Goal: Task Accomplishment & Management: Manage account settings

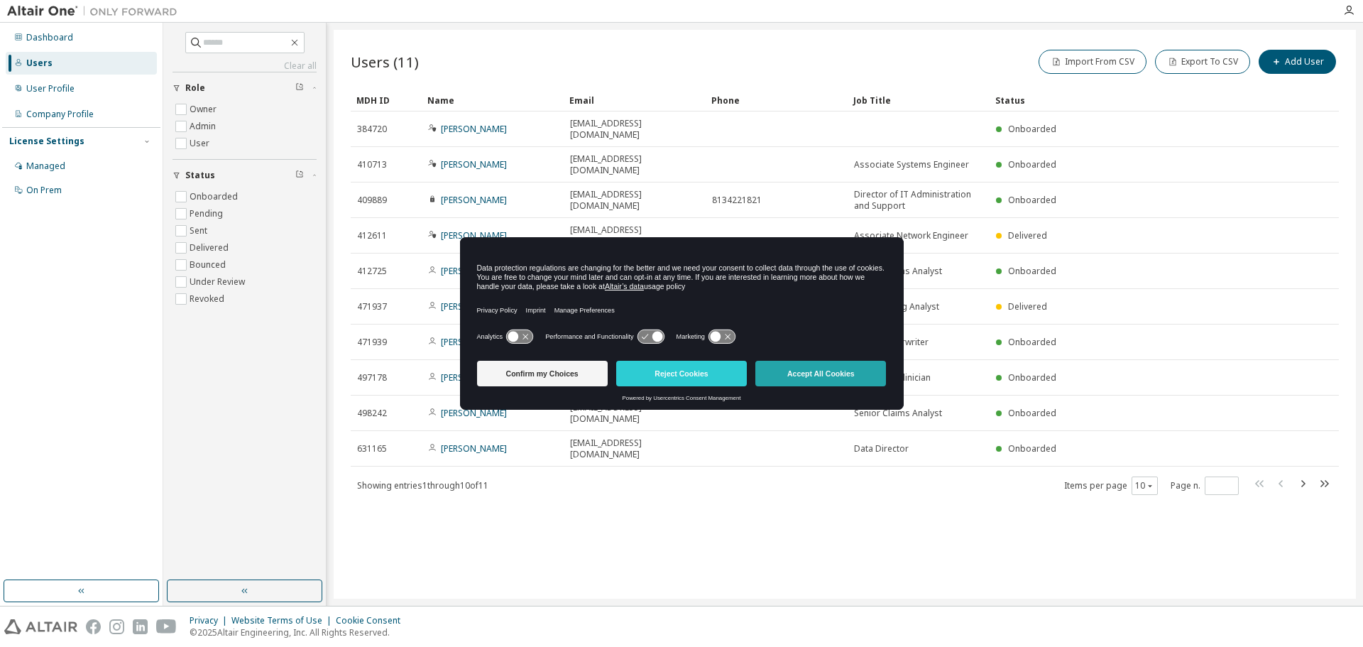
click at [787, 370] on button "Accept All Cookies" at bounding box center [820, 374] width 131 height 26
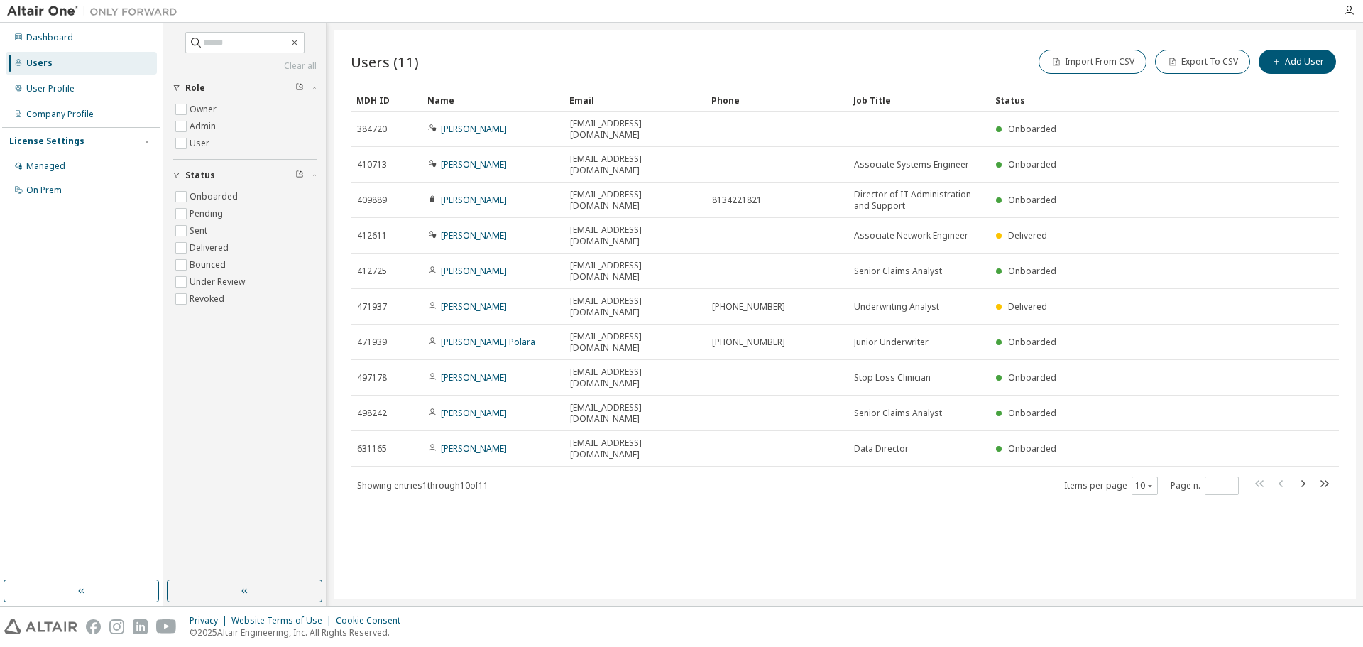
click at [56, 67] on div "Users" at bounding box center [81, 63] width 151 height 23
click at [44, 71] on div "Users" at bounding box center [81, 63] width 151 height 23
click at [47, 91] on div "User Profile" at bounding box center [50, 88] width 48 height 11
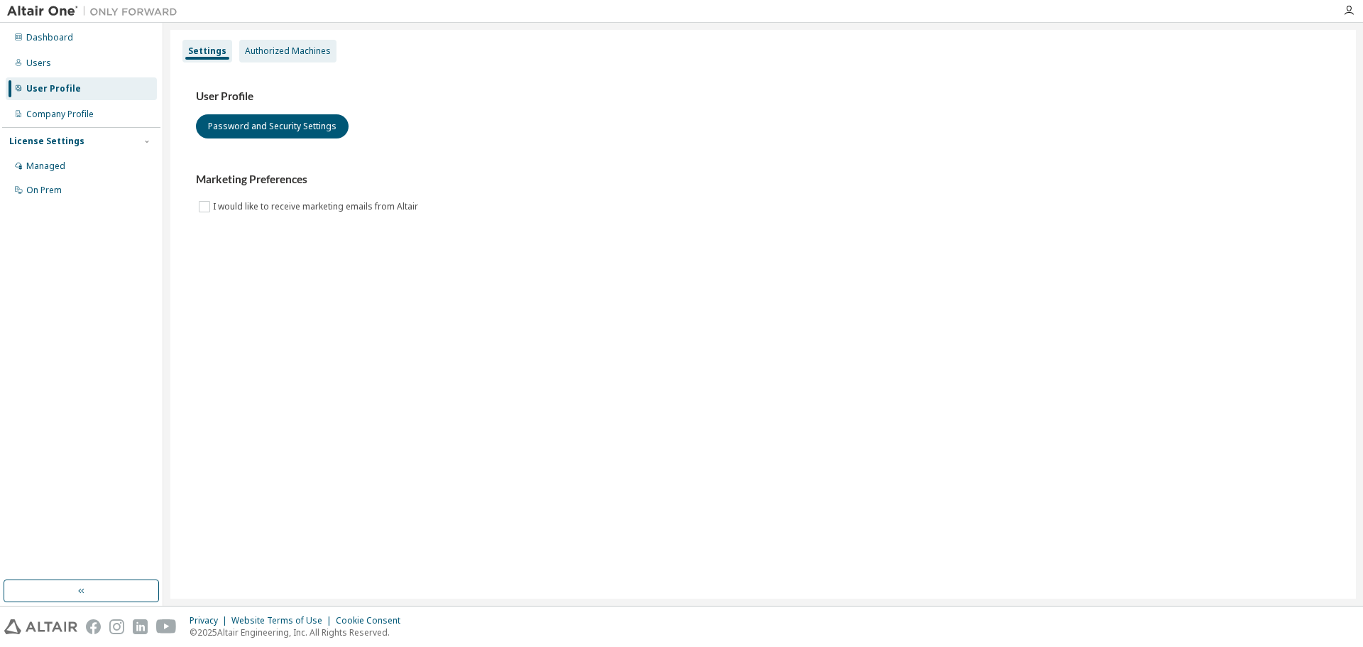
click at [265, 50] on div "Authorized Machines" at bounding box center [288, 50] width 86 height 11
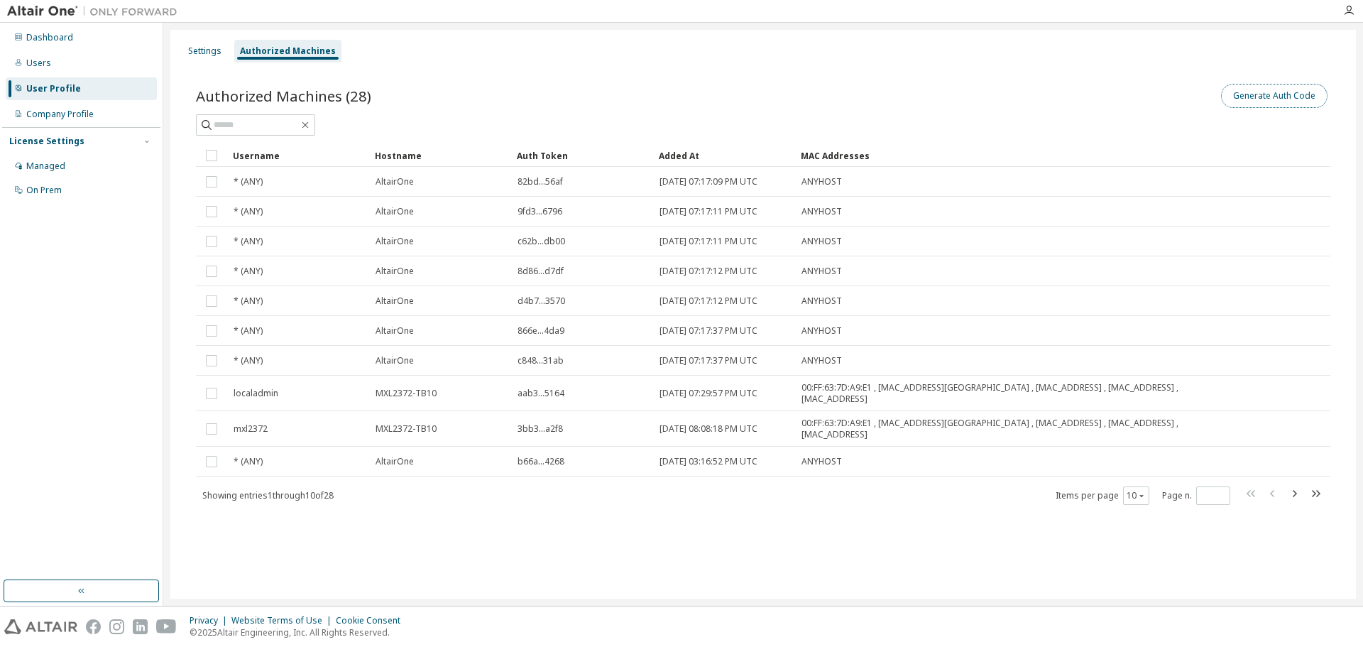
click at [1288, 94] on button "Generate Auth Code" at bounding box center [1274, 96] width 106 height 24
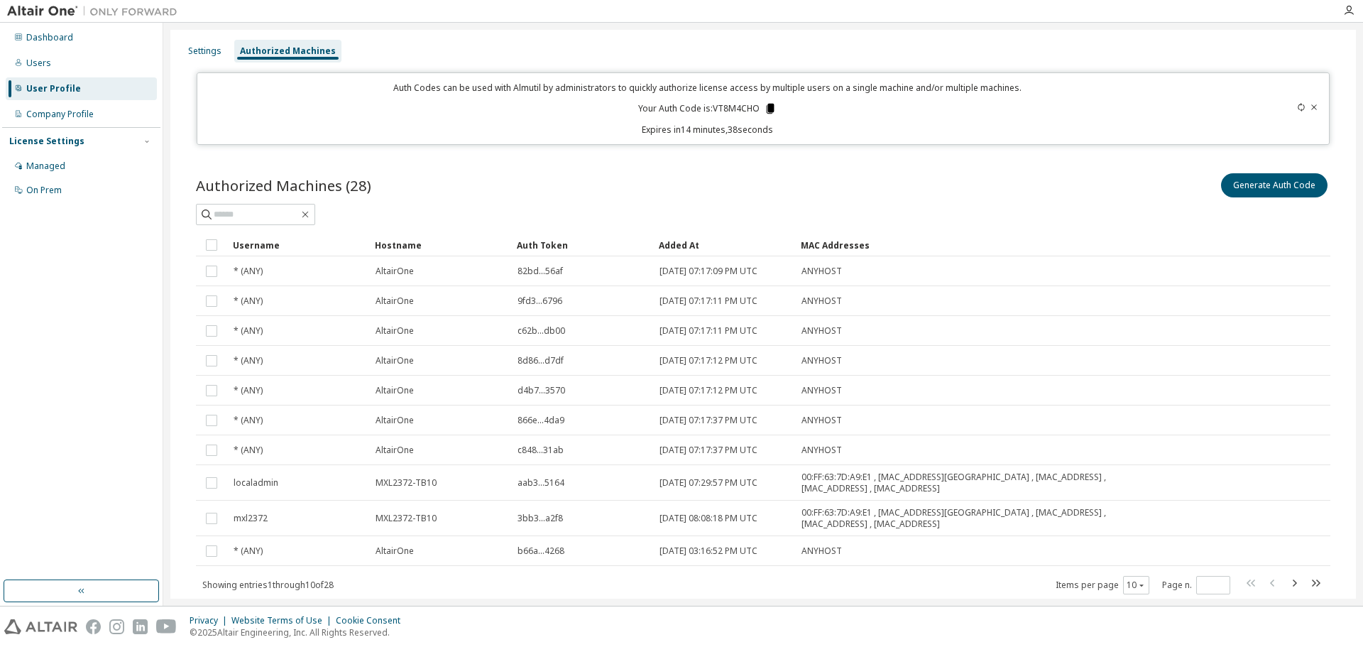
click at [767, 114] on icon at bounding box center [770, 109] width 8 height 10
